Goal: Task Accomplishment & Management: Manage account settings

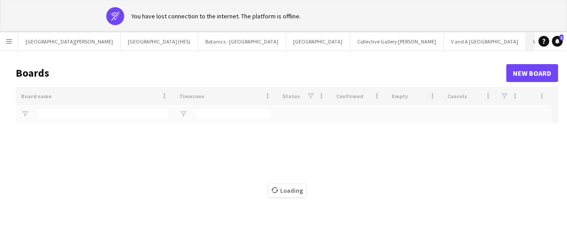
type input "*****"
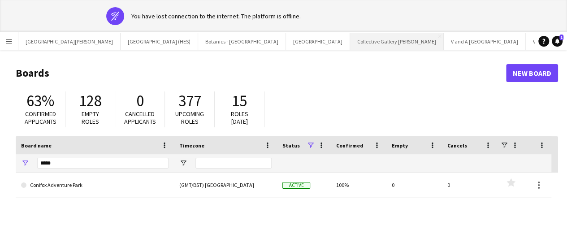
click at [356, 48] on button "Collective Gallery [PERSON_NAME][GEOGRAPHIC_DATA]" at bounding box center [397, 41] width 94 height 17
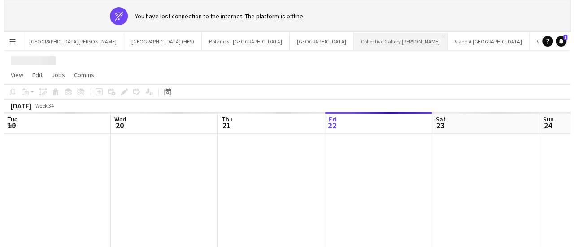
scroll to position [0, 214]
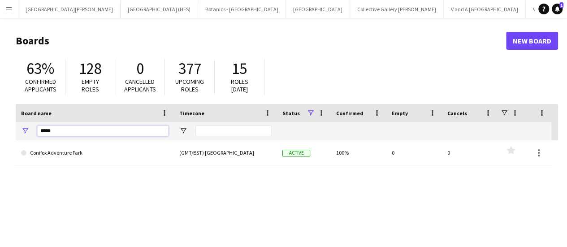
click at [98, 135] on input "*****" at bounding box center [102, 131] width 131 height 11
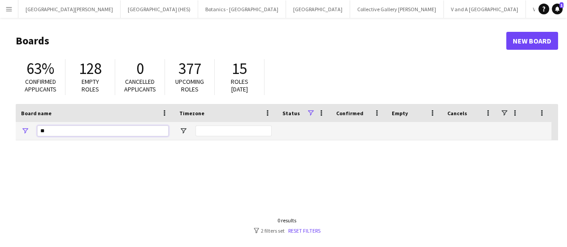
type input "*"
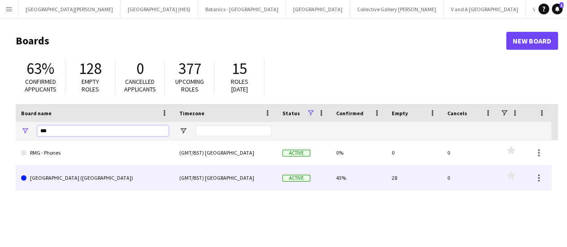
type input "***"
click at [107, 174] on link "[GEOGRAPHIC_DATA] ([GEOGRAPHIC_DATA])" at bounding box center [95, 178] width 148 height 25
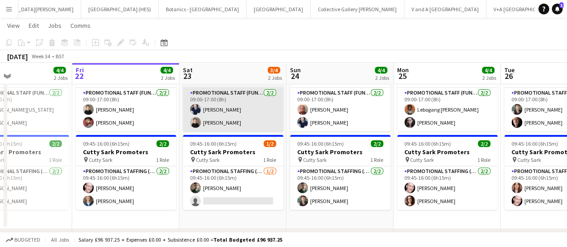
scroll to position [46, 0]
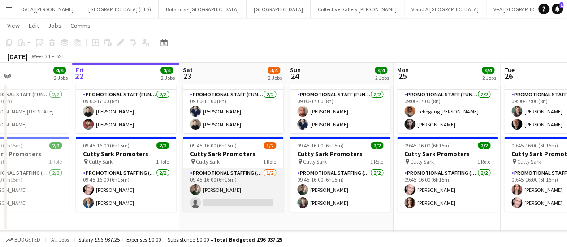
click at [237, 202] on app-card-role "Promotional Staffing (Brand Ambassadors) [DATE] 09:45-16:00 (6h15m) [PERSON_NAM…" at bounding box center [233, 190] width 100 height 44
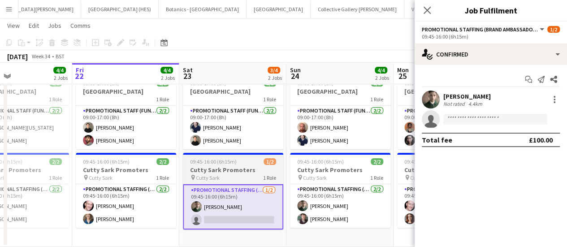
scroll to position [0, 205]
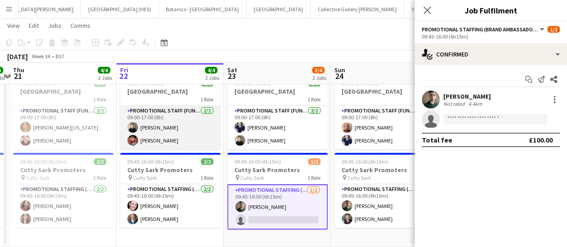
click at [179, 128] on app-card-role "Promotional Staff (Fundraiser) [DATE] 09:00-17:00 (8h) [PERSON_NAME] Major [PER…" at bounding box center [170, 128] width 100 height 44
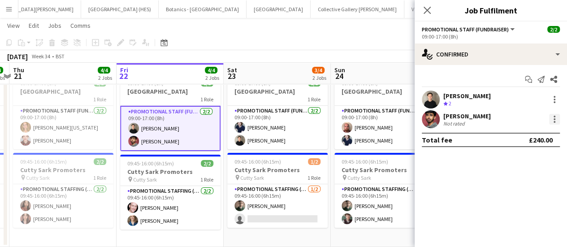
click at [554, 118] on div at bounding box center [554, 119] width 11 height 11
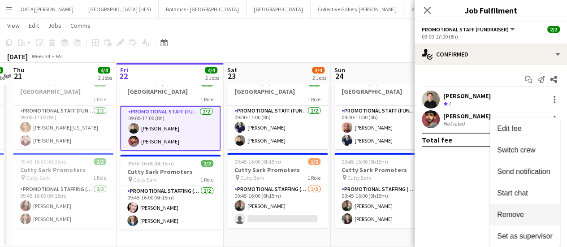
click at [512, 211] on span "Remove" at bounding box center [510, 215] width 27 height 8
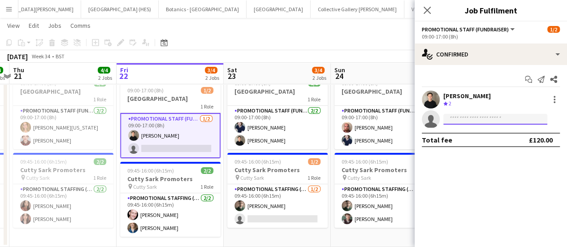
click at [500, 118] on input at bounding box center [496, 119] width 104 height 11
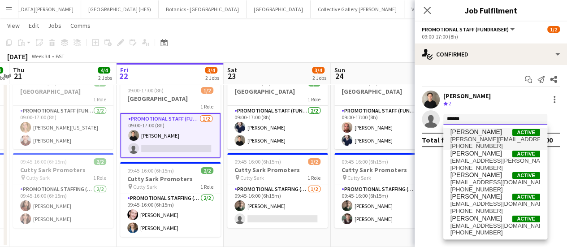
type input "******"
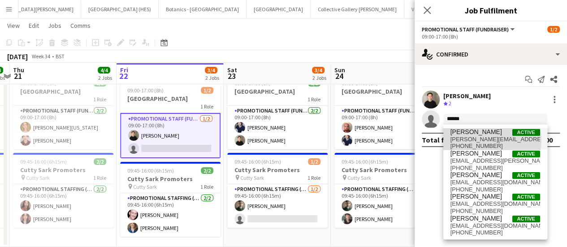
click at [485, 140] on span "[PERSON_NAME][EMAIL_ADDRESS][PERSON_NAME][DOMAIN_NAME]" at bounding box center [496, 139] width 90 height 7
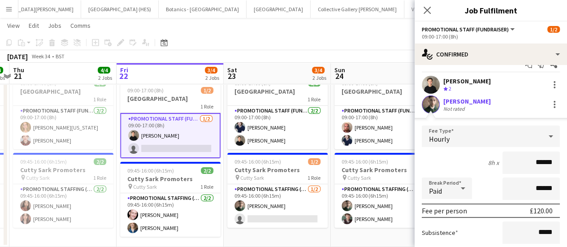
scroll to position [13, 0]
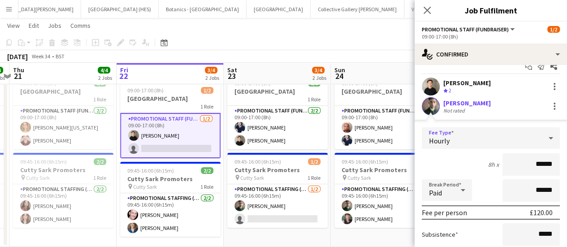
click at [524, 139] on div "Hourly" at bounding box center [482, 138] width 120 height 22
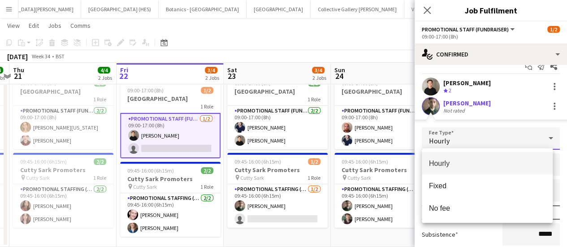
click at [417, 165] on div at bounding box center [283, 123] width 567 height 247
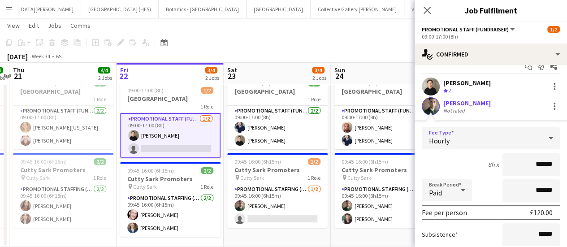
click at [491, 145] on div "Hourly" at bounding box center [482, 138] width 120 height 22
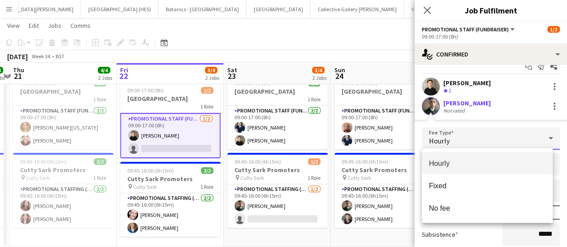
click at [507, 129] on div at bounding box center [283, 123] width 567 height 247
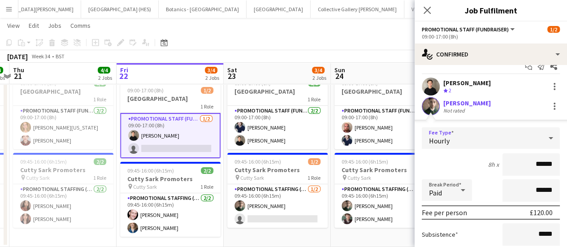
click at [499, 138] on div "Hourly" at bounding box center [482, 138] width 120 height 22
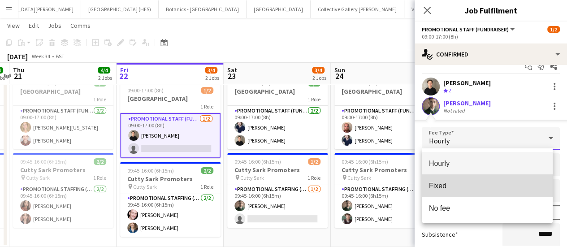
click at [451, 194] on mat-option "Fixed" at bounding box center [487, 185] width 131 height 22
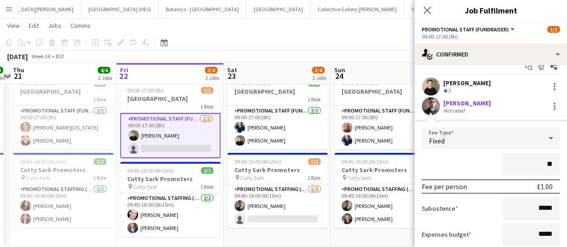
type input "**"
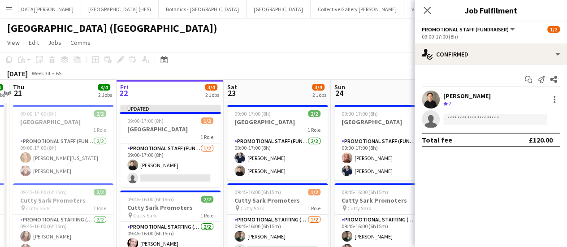
scroll to position [0, 0]
click at [476, 108] on div "[PERSON_NAME] Crew rating 2" at bounding box center [491, 100] width 153 height 18
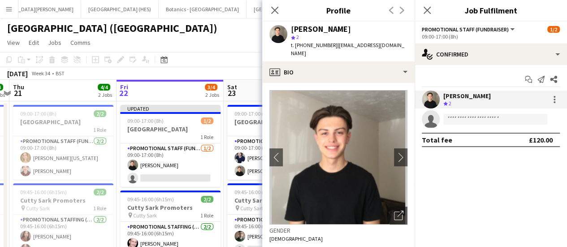
click at [476, 108] on div "[PERSON_NAME] Crew rating 2" at bounding box center [491, 100] width 153 height 18
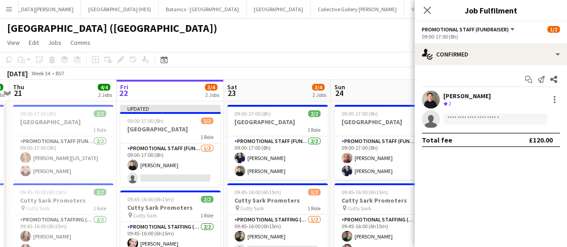
click at [556, 105] on div "[PERSON_NAME] Crew rating 2" at bounding box center [491, 100] width 153 height 18
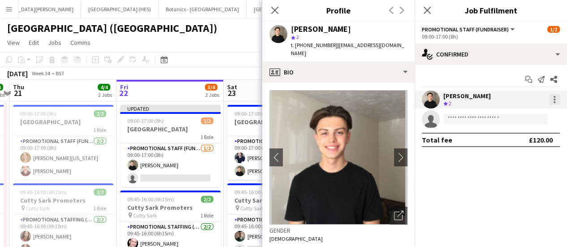
click at [557, 100] on div at bounding box center [554, 99] width 11 height 11
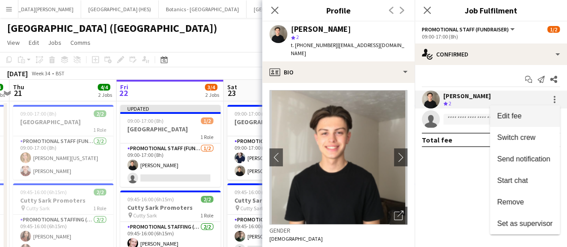
click at [516, 122] on button "Edit fee" at bounding box center [525, 116] width 70 height 22
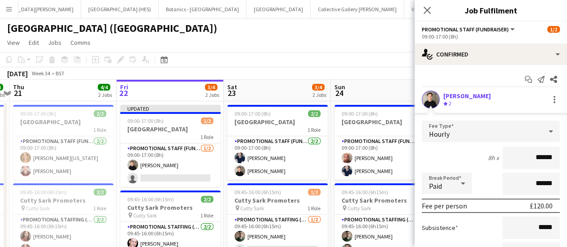
click at [363, 40] on app-page-menu "View Day view expanded Day view collapsed Month view Date picker Jump to [DATE]…" at bounding box center [283, 43] width 567 height 17
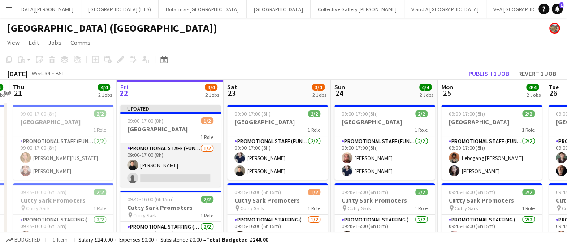
click at [170, 185] on app-card-role "Promotional Staff (Fundraiser) [DATE] 09:00-17:00 (8h) [PERSON_NAME] single-neu…" at bounding box center [170, 166] width 100 height 44
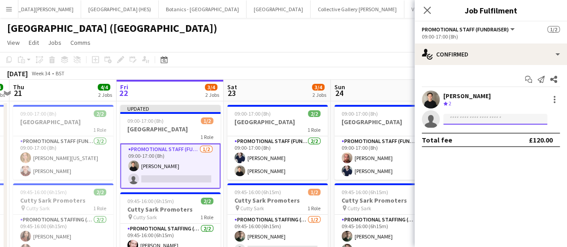
click at [485, 122] on input at bounding box center [496, 119] width 104 height 11
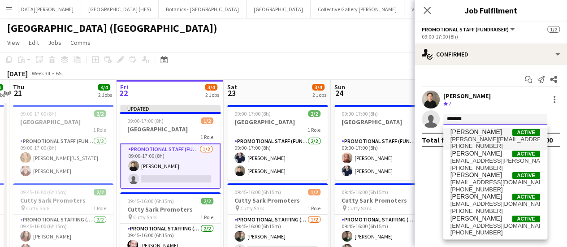
type input "*******"
click at [486, 139] on span "[PERSON_NAME][EMAIL_ADDRESS][PERSON_NAME][DOMAIN_NAME]" at bounding box center [496, 139] width 90 height 7
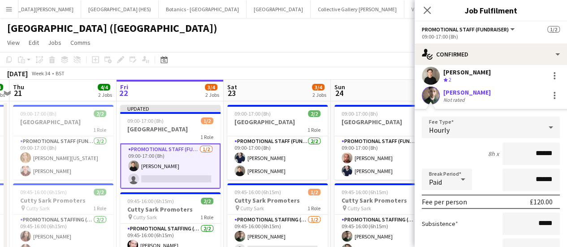
scroll to position [25, 0]
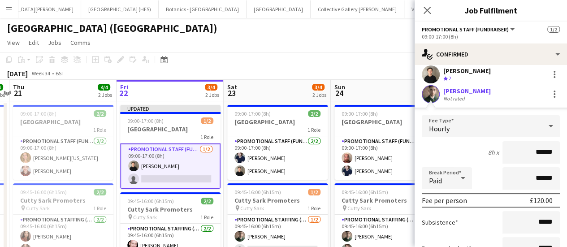
click at [502, 131] on div "Hourly" at bounding box center [482, 126] width 120 height 22
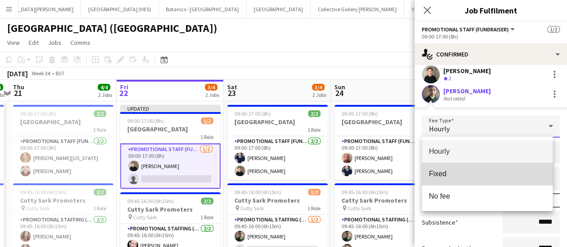
click at [475, 180] on mat-option "Fixed" at bounding box center [487, 174] width 131 height 22
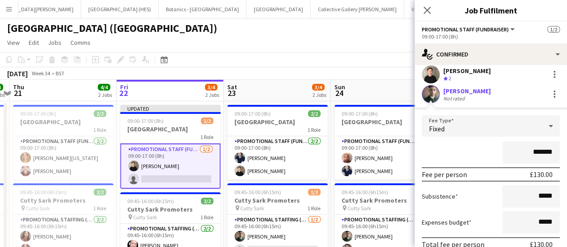
scroll to position [84, 0]
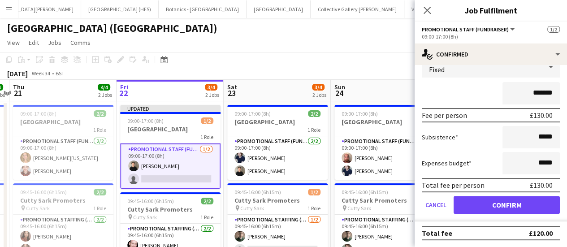
type input "*******"
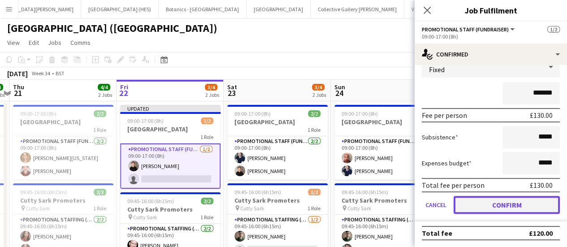
click at [489, 208] on button "Confirm" at bounding box center [507, 205] width 106 height 18
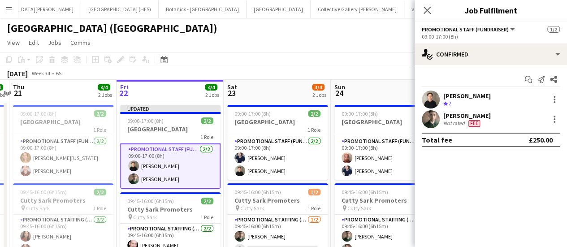
scroll to position [0, 0]
click at [483, 159] on mat-expansion-panel "check Confirmed Start chat Send notification Share [PERSON_NAME] Major Crew rat…" at bounding box center [491, 156] width 153 height 182
click at [254, 48] on app-page-menu "View Day view expanded Day view collapsed Month view Date picker Jump to [DATE]…" at bounding box center [283, 43] width 567 height 17
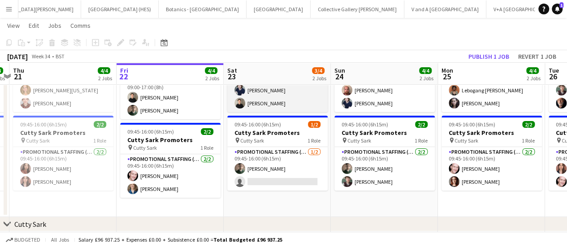
scroll to position [67, 0]
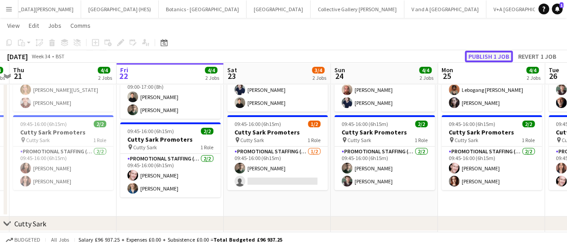
click at [494, 52] on button "Publish 1 job" at bounding box center [489, 57] width 48 height 12
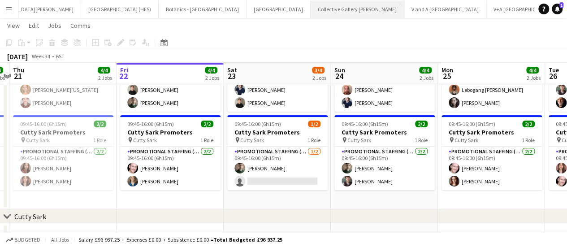
scroll to position [0, 0]
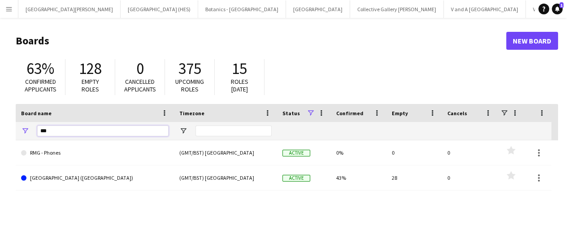
click at [58, 127] on input "***" at bounding box center [102, 131] width 131 height 11
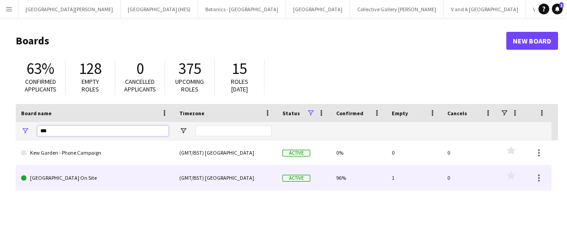
type input "***"
click at [59, 173] on link "[GEOGRAPHIC_DATA] On Site" at bounding box center [95, 178] width 148 height 25
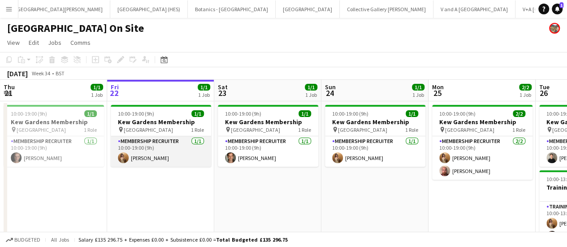
scroll to position [11, 0]
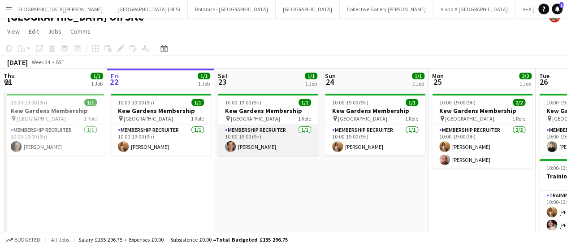
click at [244, 147] on app-card-role "Membership Recruiter [DATE] 10:00-19:00 (9h) [PERSON_NAME]" at bounding box center [268, 140] width 100 height 31
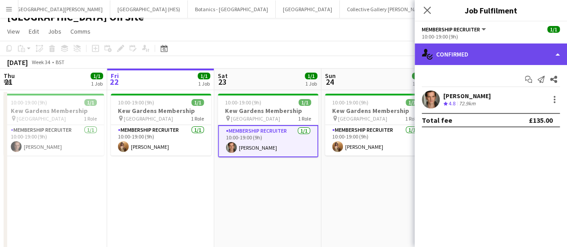
click at [543, 52] on div "single-neutral-actions-check-2 Confirmed" at bounding box center [491, 55] width 153 height 22
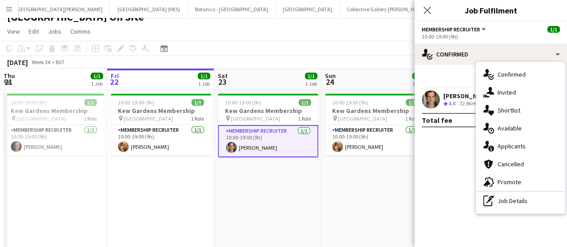
drag, startPoint x: 449, startPoint y: 154, endPoint x: 486, endPoint y: 129, distance: 45.5
click at [486, 129] on div "single-neutral-actions-check-2 Confirmed single-neutral-actions-check-2 Confirm…" at bounding box center [491, 146] width 153 height 204
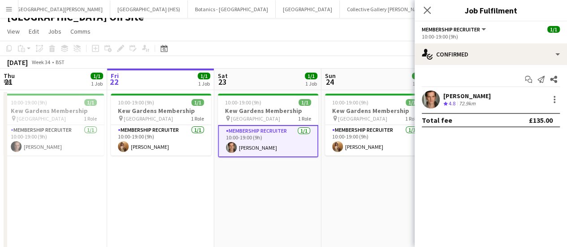
click at [468, 136] on mat-expansion-panel "check Confirmed Start chat Send notification Share [PERSON_NAME] Crew rating 4.…" at bounding box center [491, 156] width 153 height 182
click at [555, 100] on div at bounding box center [555, 100] width 2 height 2
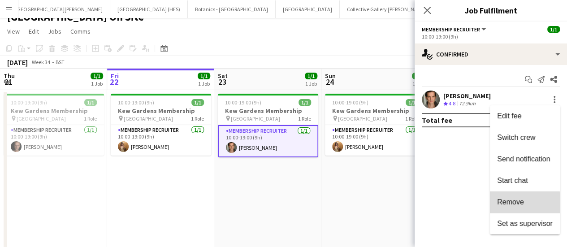
click at [519, 207] on button "Remove" at bounding box center [525, 203] width 70 height 22
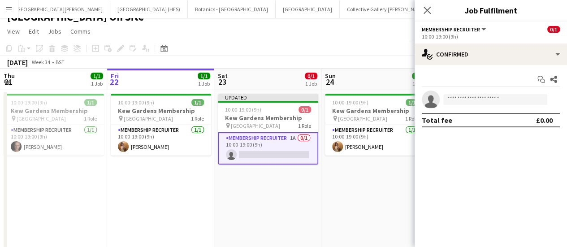
click at [292, 34] on app-page-menu "View Day view expanded Day view collapsed Month view Date picker Jump to [DATE]…" at bounding box center [283, 32] width 567 height 17
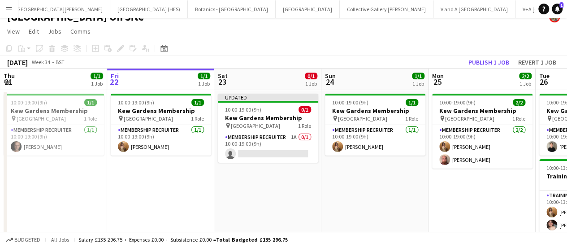
click at [481, 56] on div "[DATE] Week 34 • BST Publish 1 job Revert 1 job" at bounding box center [283, 62] width 567 height 13
click at [481, 59] on button "Publish 1 job" at bounding box center [489, 63] width 48 height 12
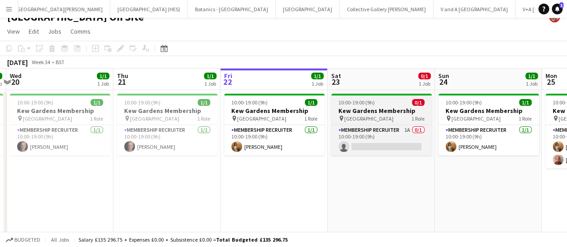
scroll to position [0, 209]
